Goal: Find contact information: Find contact information

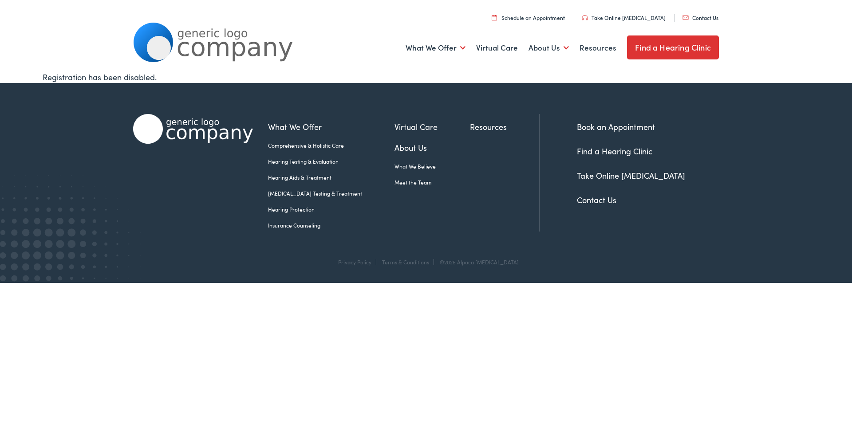
click at [565, 19] on link "Schedule an Appointment" at bounding box center [528, 18] width 73 height 8
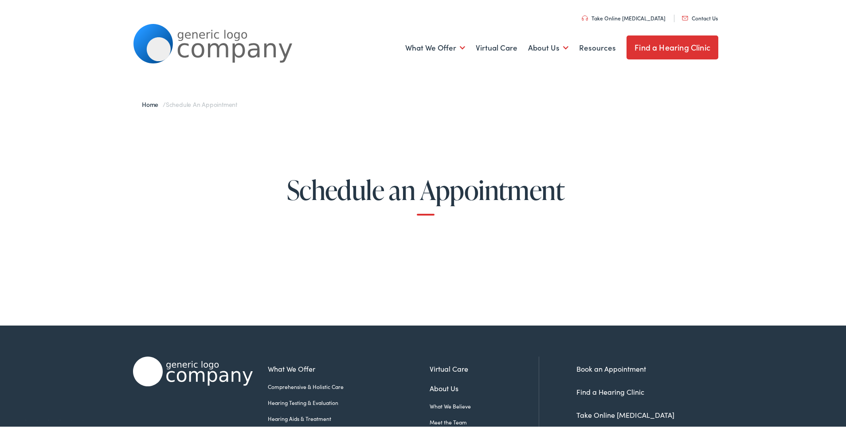
click at [708, 52] on link "Find a Hearing Clinic" at bounding box center [673, 46] width 92 height 24
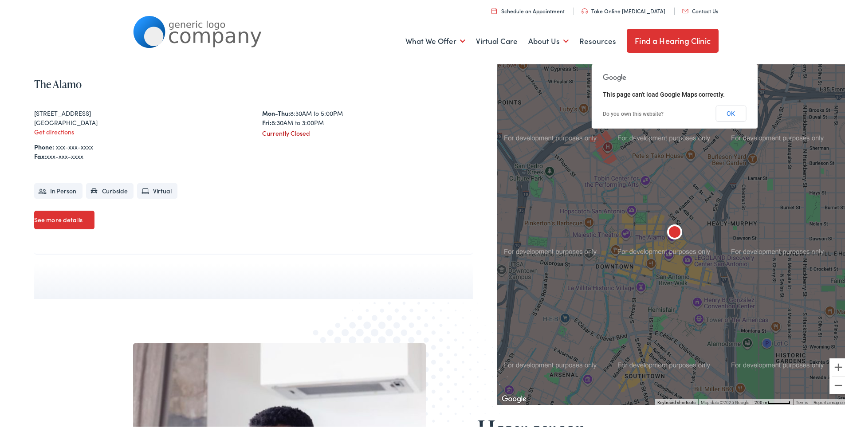
scroll to position [133, 0]
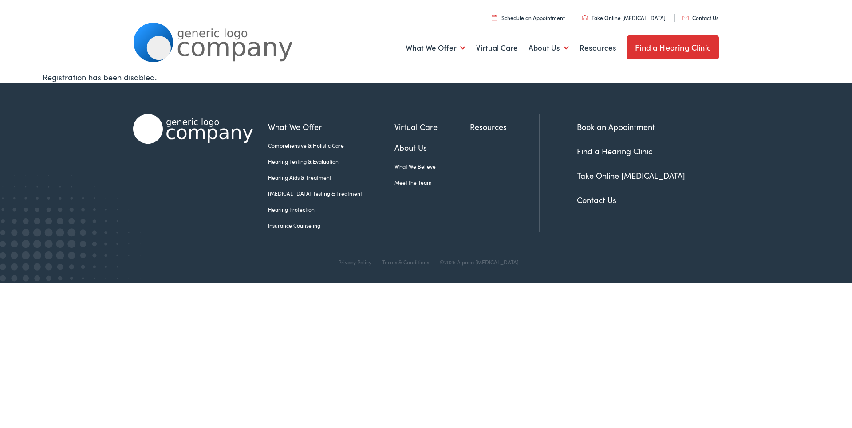
click at [606, 202] on link "Contact Us" at bounding box center [596, 199] width 39 height 11
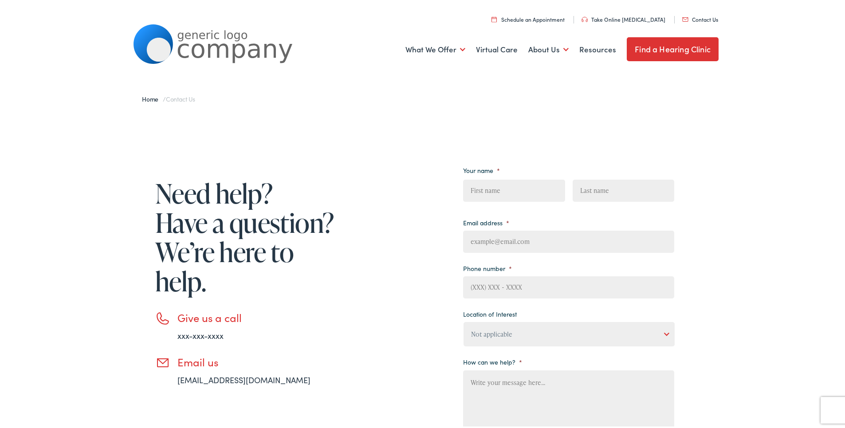
click at [709, 20] on link "Contact Us" at bounding box center [700, 18] width 36 height 8
